Goal: Task Accomplishment & Management: Manage account settings

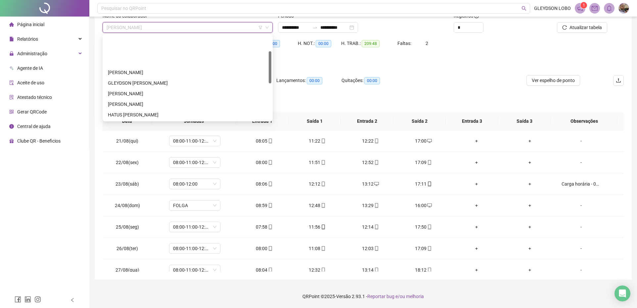
scroll to position [41, 0]
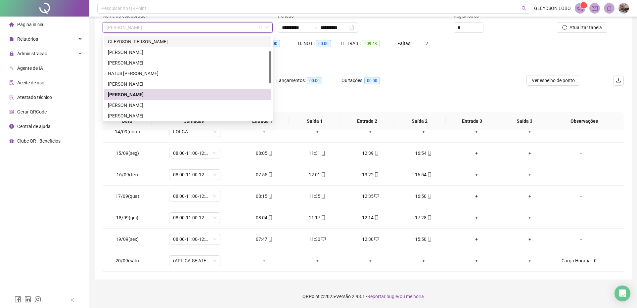
click at [286, 52] on div "HE 3: 00:00" at bounding box center [276, 47] width 43 height 19
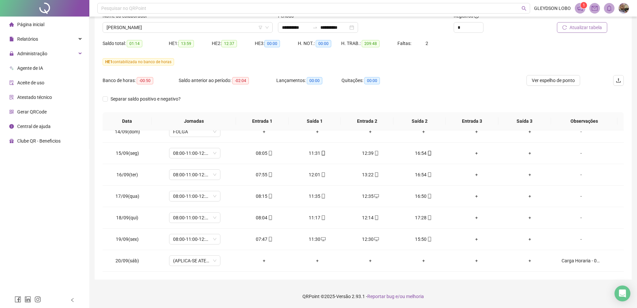
click at [579, 24] on span "Atualizar tabela" at bounding box center [586, 27] width 32 height 7
click at [321, 239] on icon "desktop" at bounding box center [323, 239] width 5 height 5
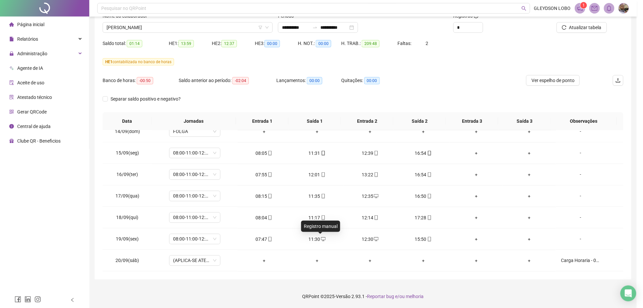
type input "**********"
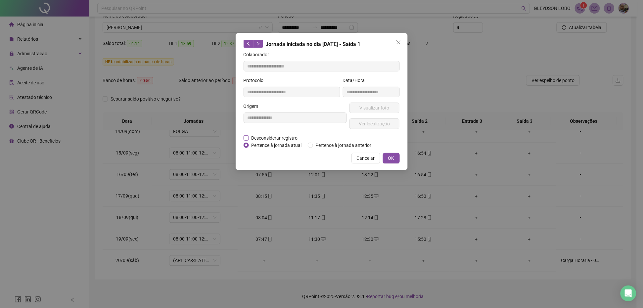
click at [278, 139] on span "Desconsiderar registro" at bounding box center [275, 137] width 52 height 7
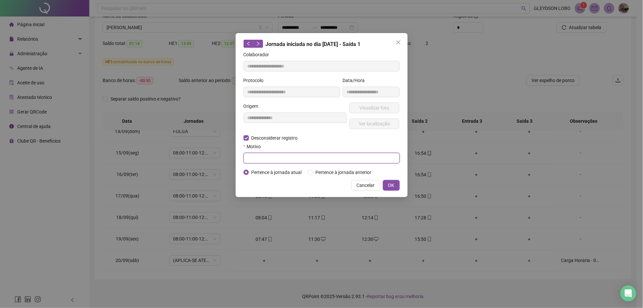
click at [307, 158] on input "text" at bounding box center [322, 158] width 156 height 11
type input "**********"
click at [387, 182] on button "OK" at bounding box center [391, 185] width 17 height 11
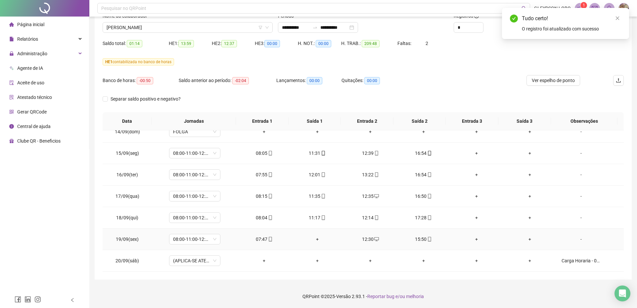
click at [374, 240] on span "desktop" at bounding box center [376, 239] width 5 height 5
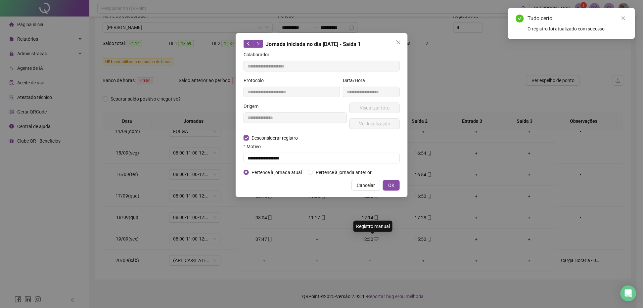
type input "**********"
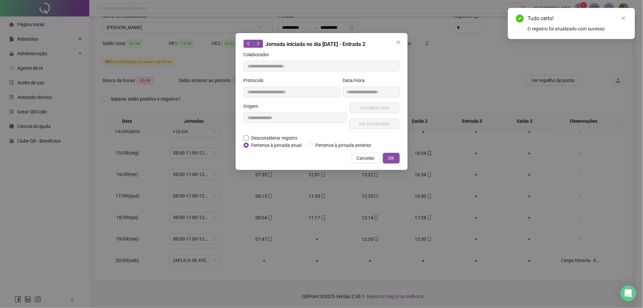
click at [280, 136] on span "Desconsiderar registro" at bounding box center [275, 137] width 52 height 7
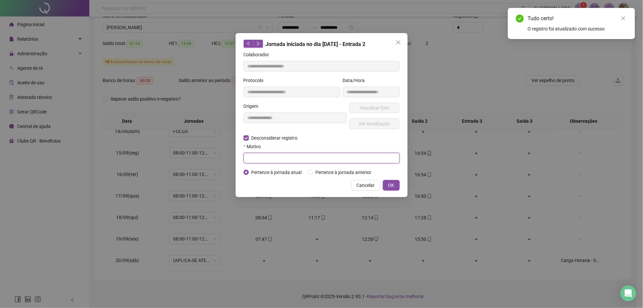
click at [273, 158] on input "text" at bounding box center [322, 158] width 156 height 11
type input "*"
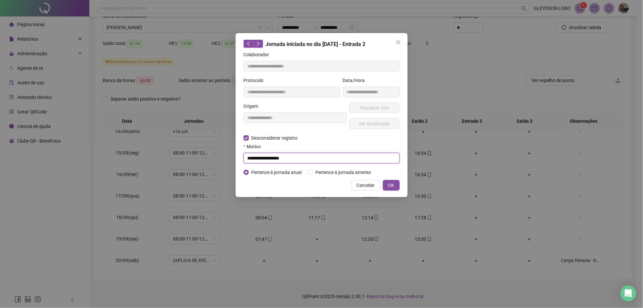
type input "**********"
click at [382, 186] on div "Cancelar OK" at bounding box center [322, 185] width 156 height 11
click at [386, 184] on button "OK" at bounding box center [391, 185] width 17 height 11
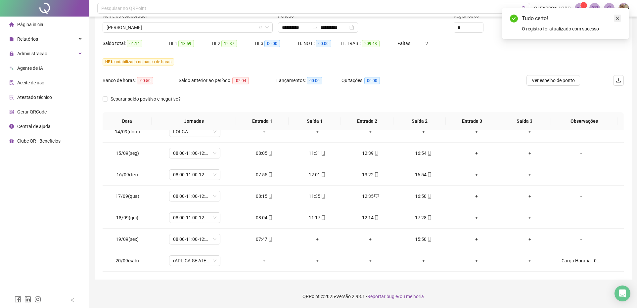
click at [616, 16] on icon "close" at bounding box center [617, 18] width 5 height 5
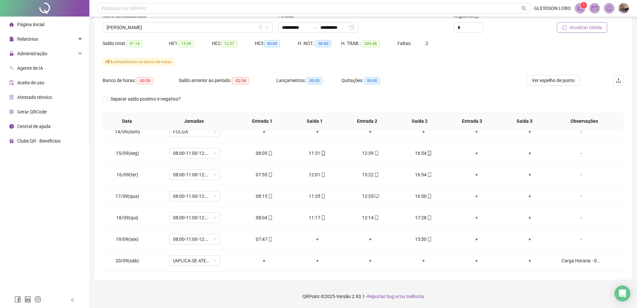
click at [580, 28] on span "Atualizar tabela" at bounding box center [586, 27] width 32 height 7
click at [218, 20] on div "Nome do colaborador" at bounding box center [188, 17] width 170 height 10
click at [215, 24] on span "KAYO PEREIRA DE ARAUJO" at bounding box center [188, 28] width 162 height 10
click at [597, 25] on span "Atualizar tabela" at bounding box center [586, 27] width 32 height 7
click at [583, 24] on span "Atualizar tabela" at bounding box center [586, 27] width 32 height 7
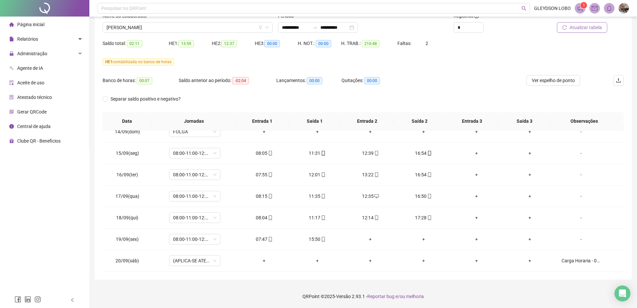
click at [579, 23] on button "Atualizar tabela" at bounding box center [582, 27] width 50 height 11
click at [549, 83] on span "Ver espelho de ponto" at bounding box center [553, 80] width 43 height 7
click at [208, 29] on span "KAYO PEREIRA DE ARAUJO" at bounding box center [188, 28] width 162 height 10
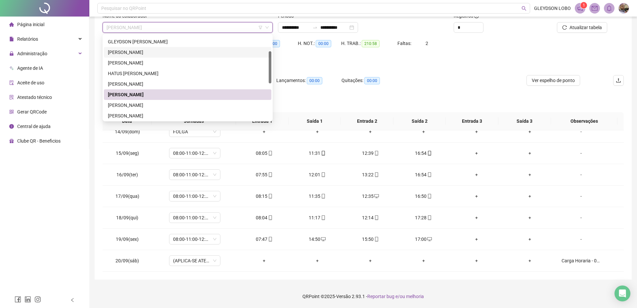
click at [150, 49] on div "GUILHERME DE JESUS SOUZA" at bounding box center [188, 52] width 160 height 7
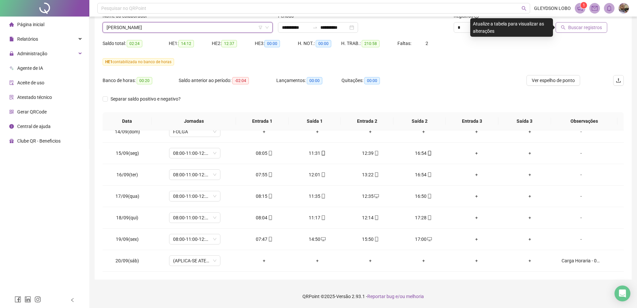
click at [599, 25] on span "Buscar registros" at bounding box center [585, 27] width 34 height 7
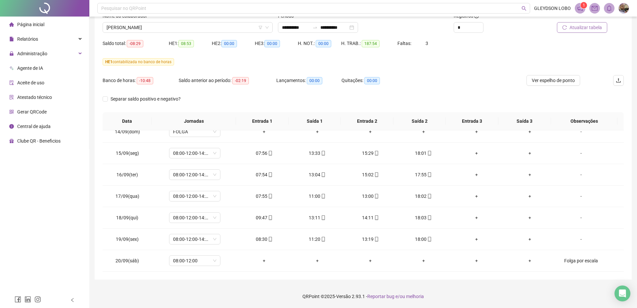
click at [585, 24] on span "Atualizar tabela" at bounding box center [586, 27] width 32 height 7
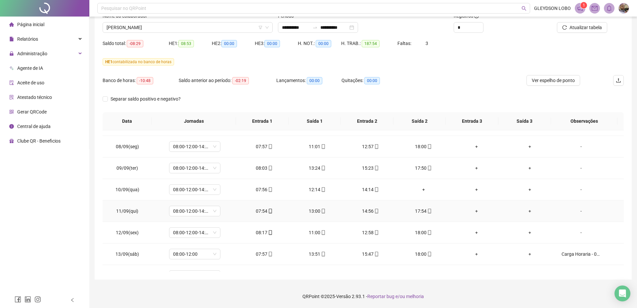
scroll to position [362, 0]
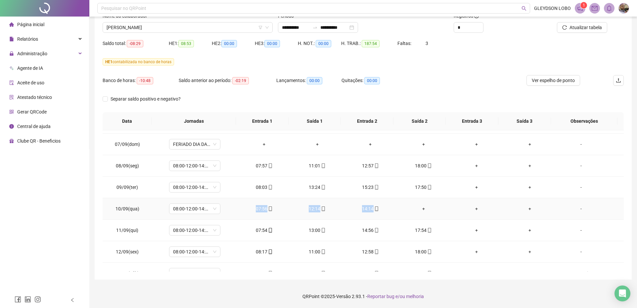
drag, startPoint x: 241, startPoint y: 205, endPoint x: 394, endPoint y: 211, distance: 153.1
click at [394, 211] on tr "10/09(qua) 08:00-12:00-14:00-18:00 07:56 12:14 14:14 + + + -" at bounding box center [363, 209] width 521 height 22
click at [397, 209] on td "+" at bounding box center [423, 209] width 53 height 22
click at [581, 28] on span "Atualizar tabela" at bounding box center [586, 27] width 32 height 7
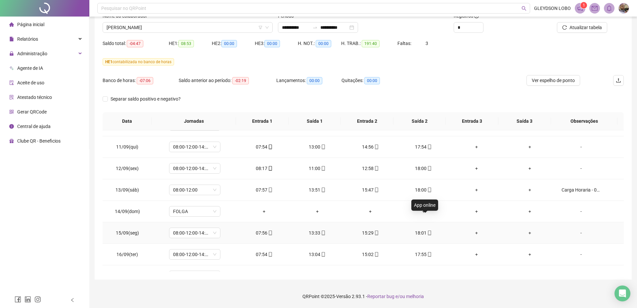
scroll to position [445, 0]
click at [578, 30] on span "Atualizar tabela" at bounding box center [586, 27] width 32 height 7
click at [556, 78] on span "Ver espelho de ponto" at bounding box center [553, 80] width 43 height 7
click at [201, 30] on span "GUILHERME DE JESUS SOUZA" at bounding box center [188, 28] width 162 height 10
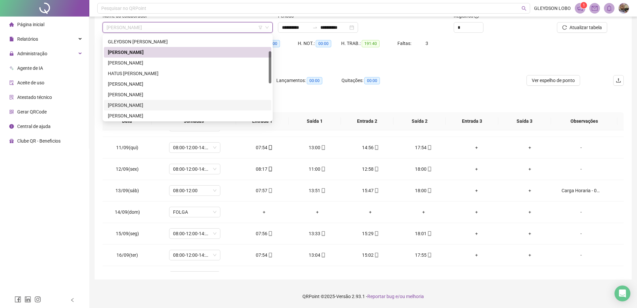
click at [140, 104] on div "LAUREN HENRIQUE DE SOUZA CHAGAS" at bounding box center [188, 105] width 160 height 7
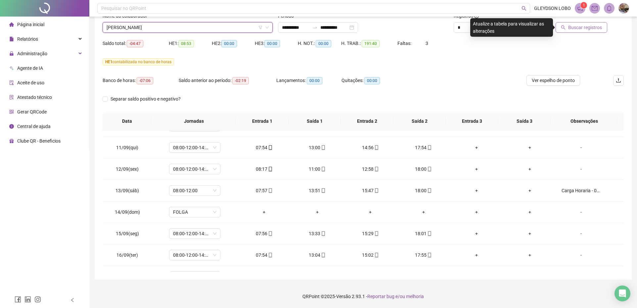
click at [576, 30] on span "Buscar registros" at bounding box center [585, 27] width 34 height 7
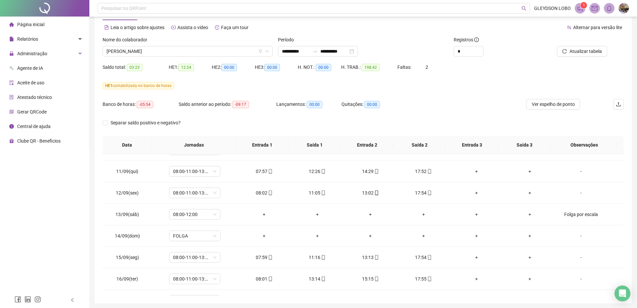
scroll to position [0, 0]
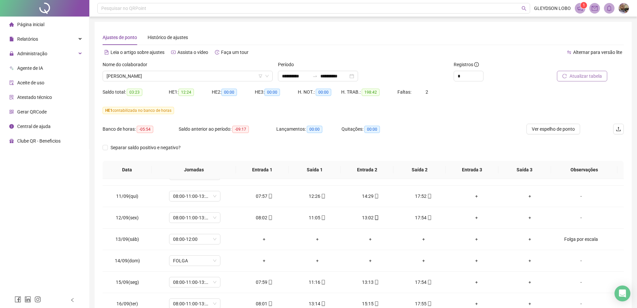
click at [570, 75] on span "Atualizar tabela" at bounding box center [586, 75] width 32 height 7
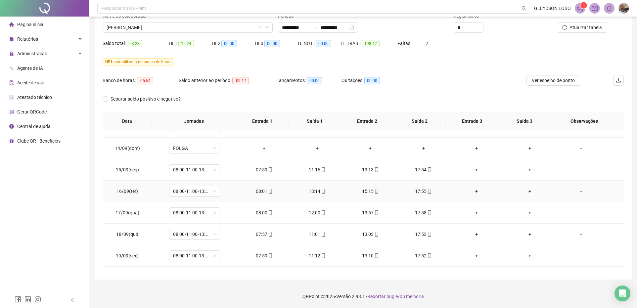
scroll to position [528, 0]
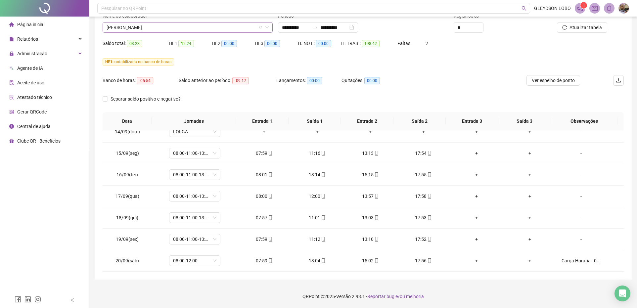
click at [202, 24] on span "LAUREN HENRIQUE DE SOUZA CHAGAS" at bounding box center [188, 28] width 162 height 10
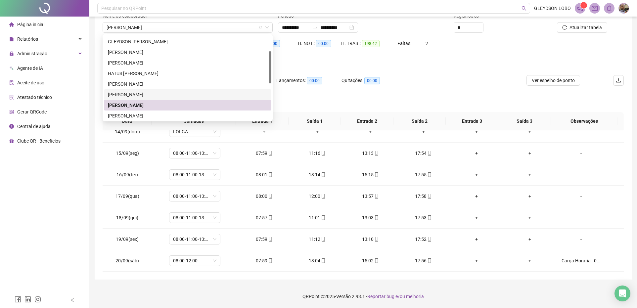
click at [343, 96] on div "Separar saldo positivo e negativo?" at bounding box center [363, 103] width 521 height 19
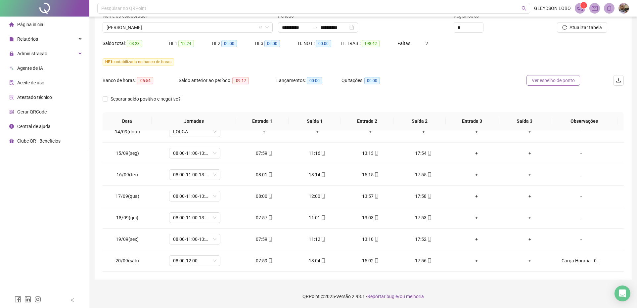
click at [552, 83] on span "Ver espelho de ponto" at bounding box center [553, 80] width 43 height 7
click at [209, 29] on span "LAUREN HENRIQUE DE SOUZA CHAGAS" at bounding box center [188, 28] width 162 height 10
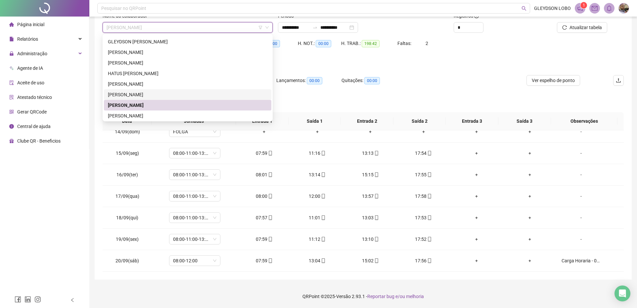
scroll to position [83, 0]
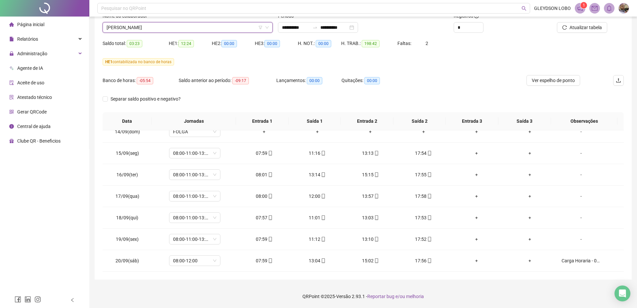
click at [237, 26] on span "LAUREN HENRIQUE DE SOUZA CHAGAS" at bounding box center [188, 28] width 162 height 10
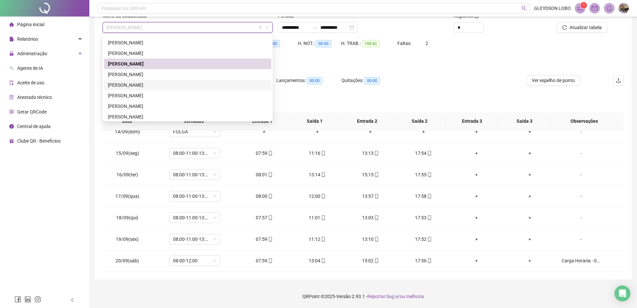
click at [131, 82] on div "LILIANE BENTO DE ARAUJO" at bounding box center [188, 84] width 160 height 7
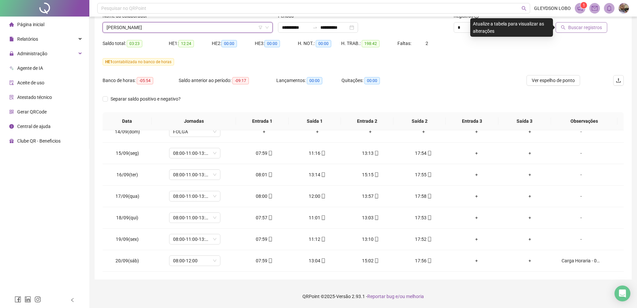
click at [568, 29] on button "Buscar registros" at bounding box center [582, 27] width 52 height 11
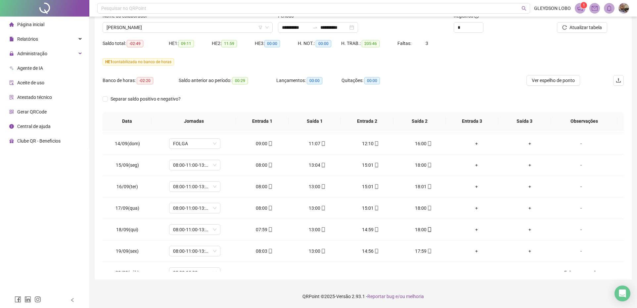
scroll to position [528, 0]
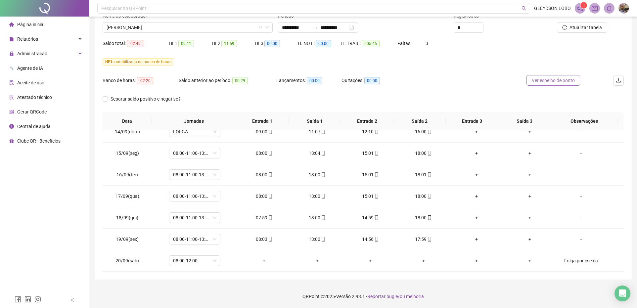
click at [548, 78] on span "Ver espelho de ponto" at bounding box center [553, 80] width 43 height 7
click at [214, 27] on span "LILIANE BENTO DE ARAUJO" at bounding box center [188, 28] width 162 height 10
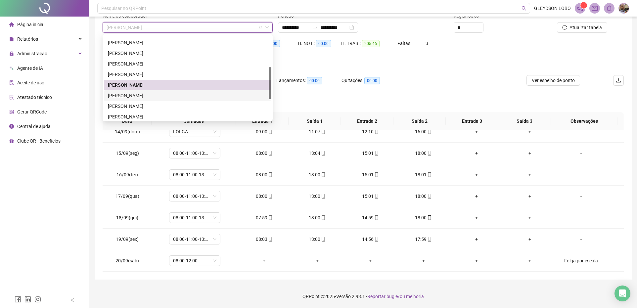
click at [159, 96] on div "LUIZ BENIGNO FERREIRA DO AMARAL" at bounding box center [188, 95] width 160 height 7
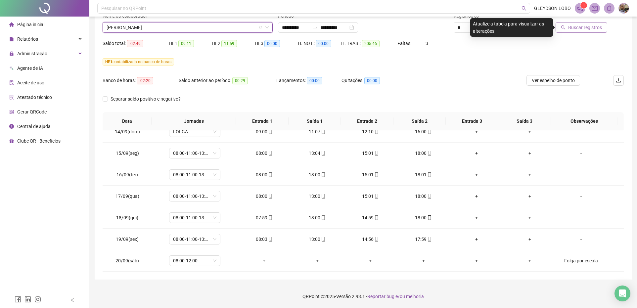
click at [570, 30] on span "Buscar registros" at bounding box center [585, 27] width 34 height 7
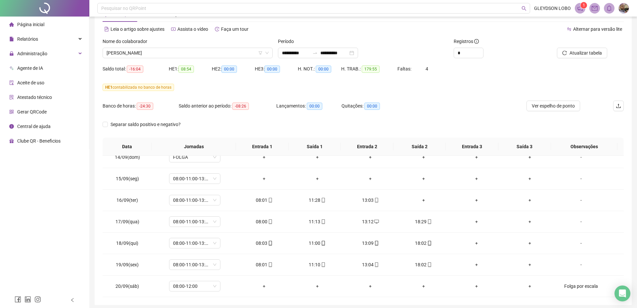
scroll to position [0, 0]
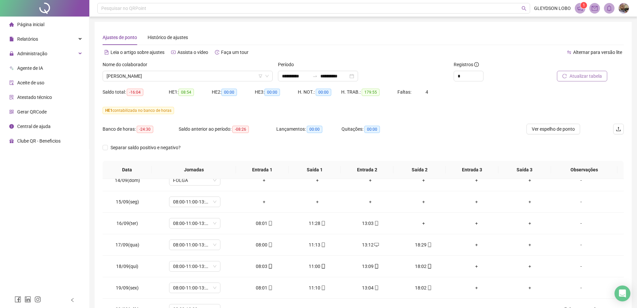
click at [570, 77] on span "Atualizar tabela" at bounding box center [586, 75] width 32 height 7
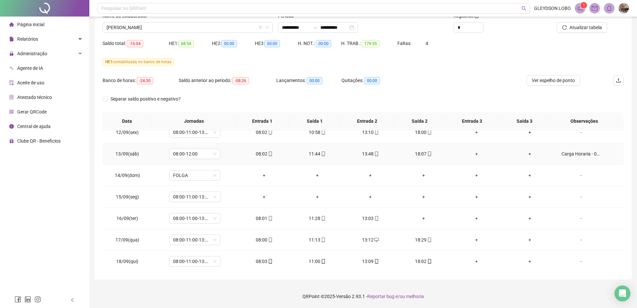
scroll to position [497, 0]
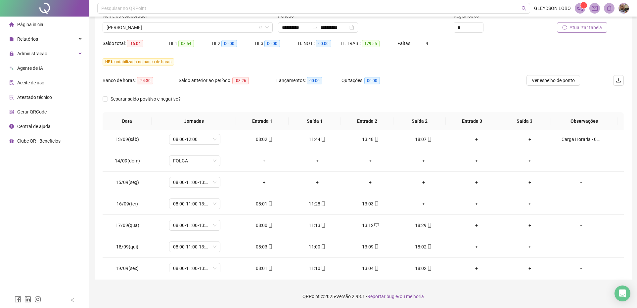
click at [579, 26] on span "Atualizar tabela" at bounding box center [586, 27] width 32 height 7
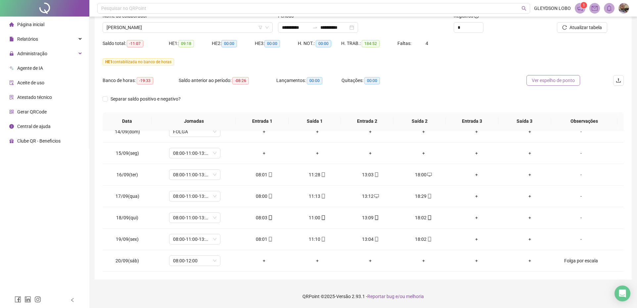
click at [568, 79] on span "Ver espelho de ponto" at bounding box center [553, 80] width 43 height 7
click at [573, 154] on div "-" at bounding box center [581, 153] width 39 height 7
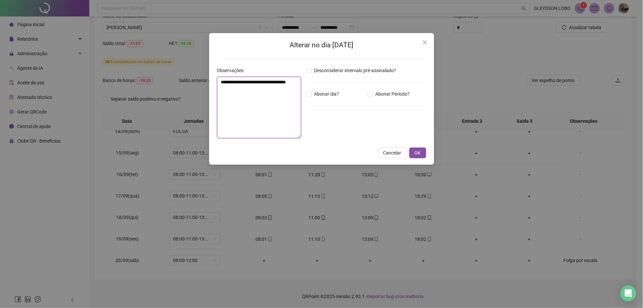
click at [274, 93] on textarea "**********" at bounding box center [259, 108] width 84 height 62
type textarea "**********"
click at [416, 151] on span "OK" at bounding box center [418, 152] width 6 height 7
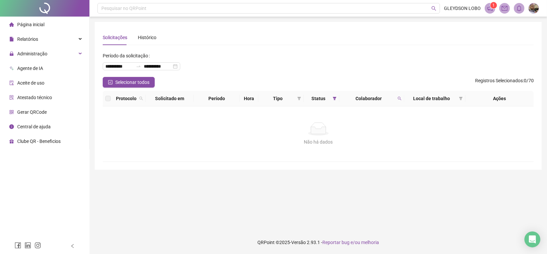
click at [404, 97] on th "Local de trabalho" at bounding box center [434, 99] width 61 height 16
click at [401, 98] on icon "search" at bounding box center [399, 98] width 4 height 4
click at [359, 123] on span "Buscar" at bounding box center [356, 124] width 15 height 7
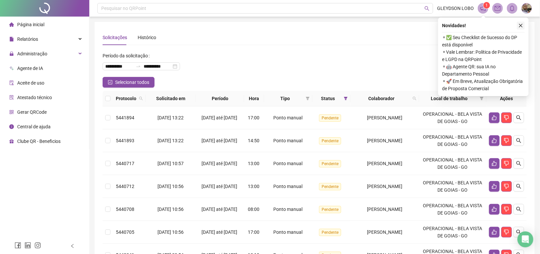
click at [517, 25] on button "button" at bounding box center [521, 26] width 8 height 8
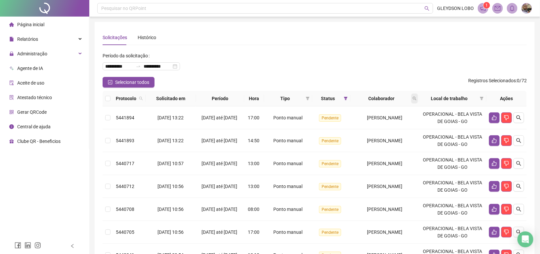
click at [417, 99] on icon "search" at bounding box center [415, 98] width 4 height 4
click at [394, 113] on input "text" at bounding box center [390, 112] width 62 height 11
type input "****"
click at [363, 125] on icon "search" at bounding box center [364, 124] width 5 height 5
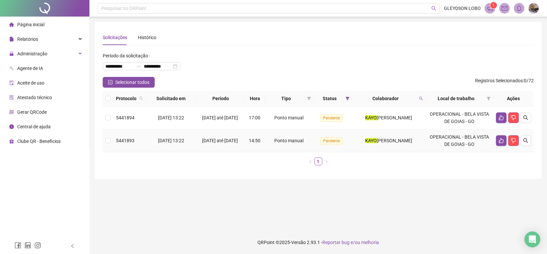
click at [113, 138] on td "5441893" at bounding box center [129, 140] width 32 height 23
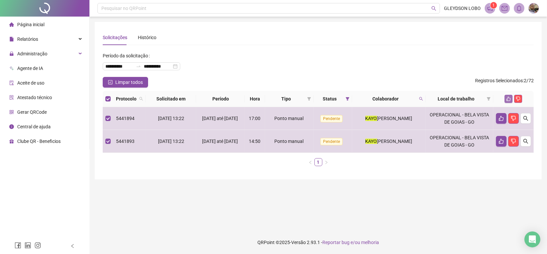
click at [508, 98] on icon "like" at bounding box center [508, 98] width 5 height 5
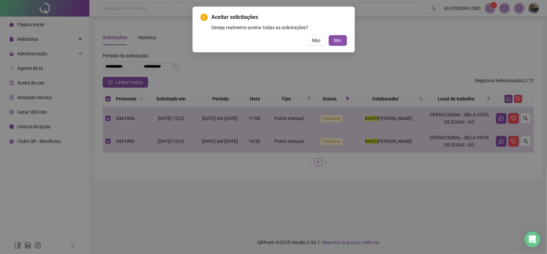
click at [338, 33] on div "Aceitar solicitações Deseja realmente aceitar todas as solicitações? Não Sim" at bounding box center [273, 29] width 146 height 32
drag, startPoint x: 334, startPoint y: 37, endPoint x: 336, endPoint y: 46, distance: 9.2
click at [334, 38] on span "Sim" at bounding box center [338, 40] width 8 height 7
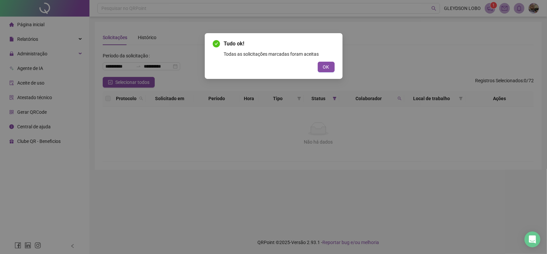
click at [330, 66] on button "OK" at bounding box center [325, 67] width 17 height 11
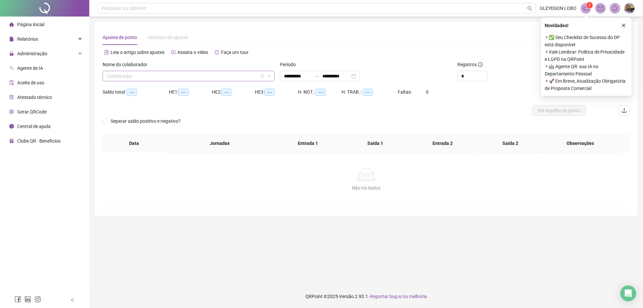
click at [174, 75] on input "search" at bounding box center [186, 76] width 158 height 10
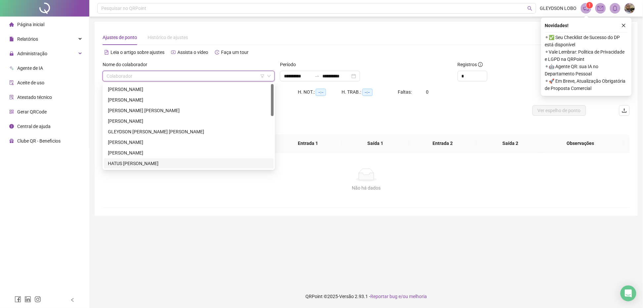
click at [132, 163] on div "HATUS [PERSON_NAME]" at bounding box center [189, 163] width 162 height 7
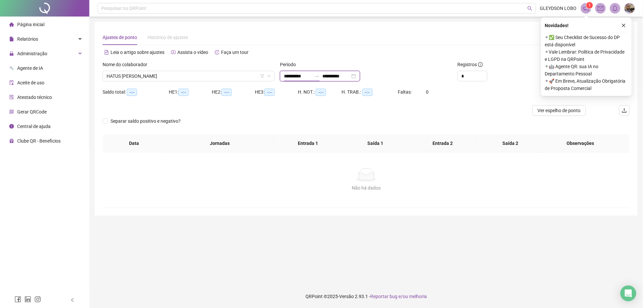
click at [295, 75] on input "**********" at bounding box center [298, 75] width 28 height 7
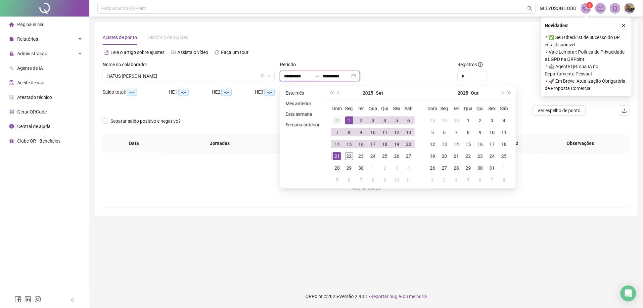
type input "**********"
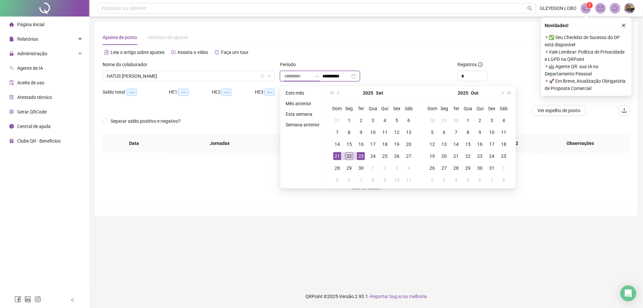
type input "**********"
click at [350, 153] on div "22" at bounding box center [349, 156] width 8 height 8
type input "**********"
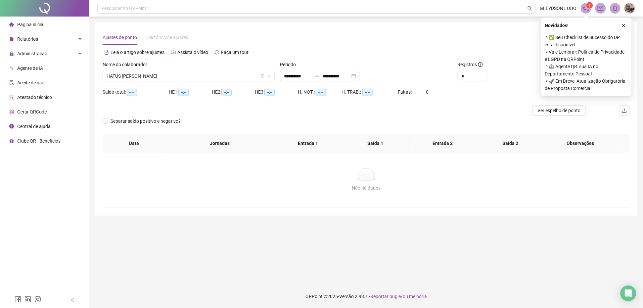
click at [623, 24] on icon "close" at bounding box center [624, 25] width 5 height 5
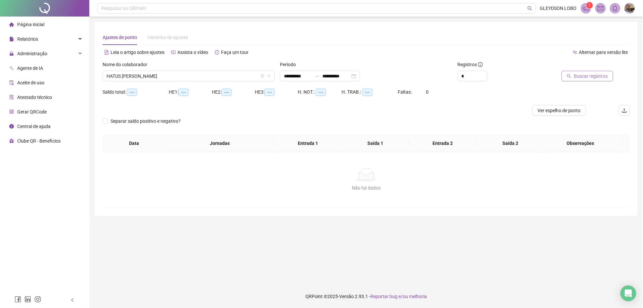
click at [586, 76] on span "Buscar registros" at bounding box center [591, 75] width 34 height 7
